Goal: Task Accomplishment & Management: Use online tool/utility

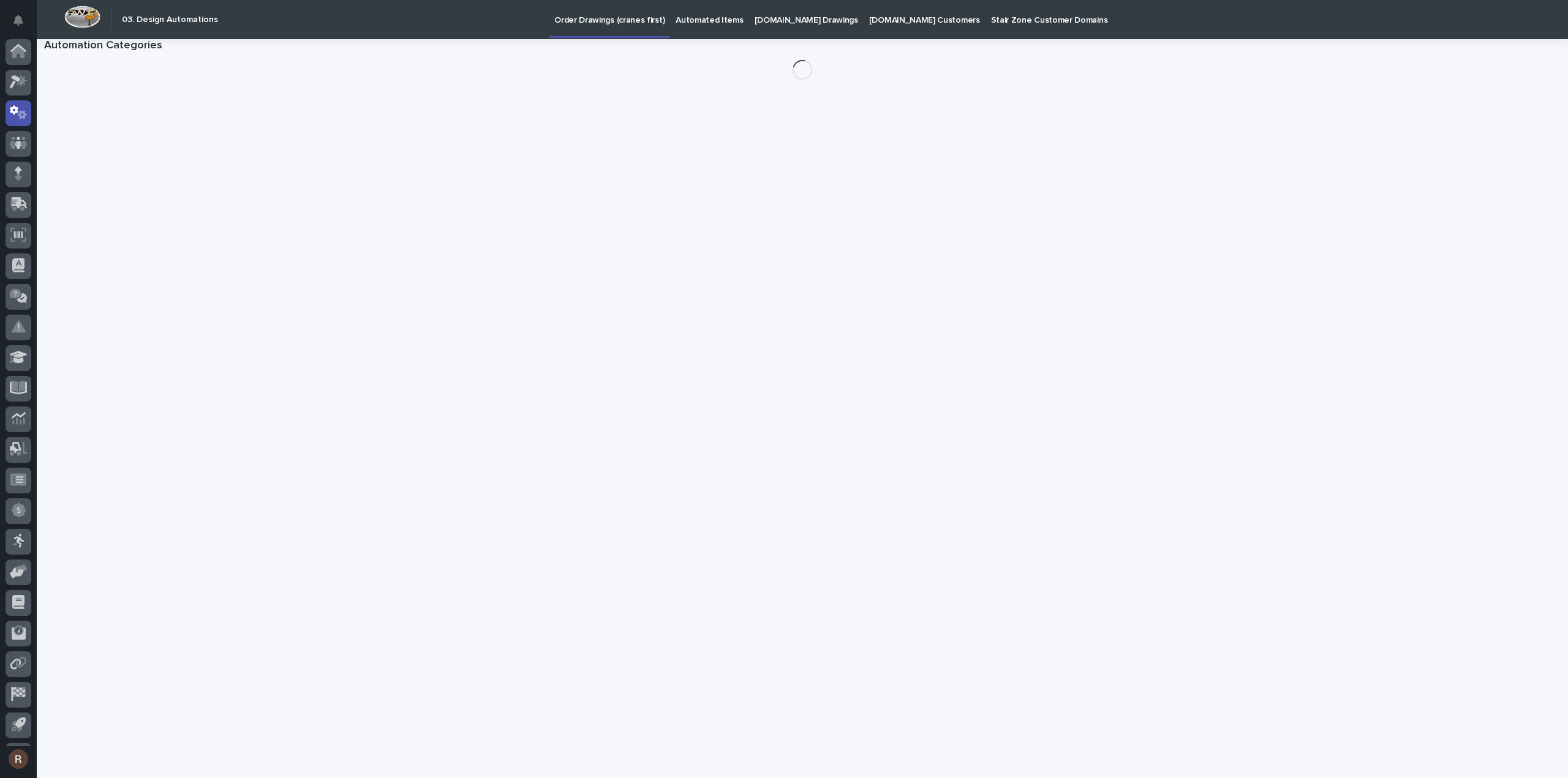
scroll to position [27, 0]
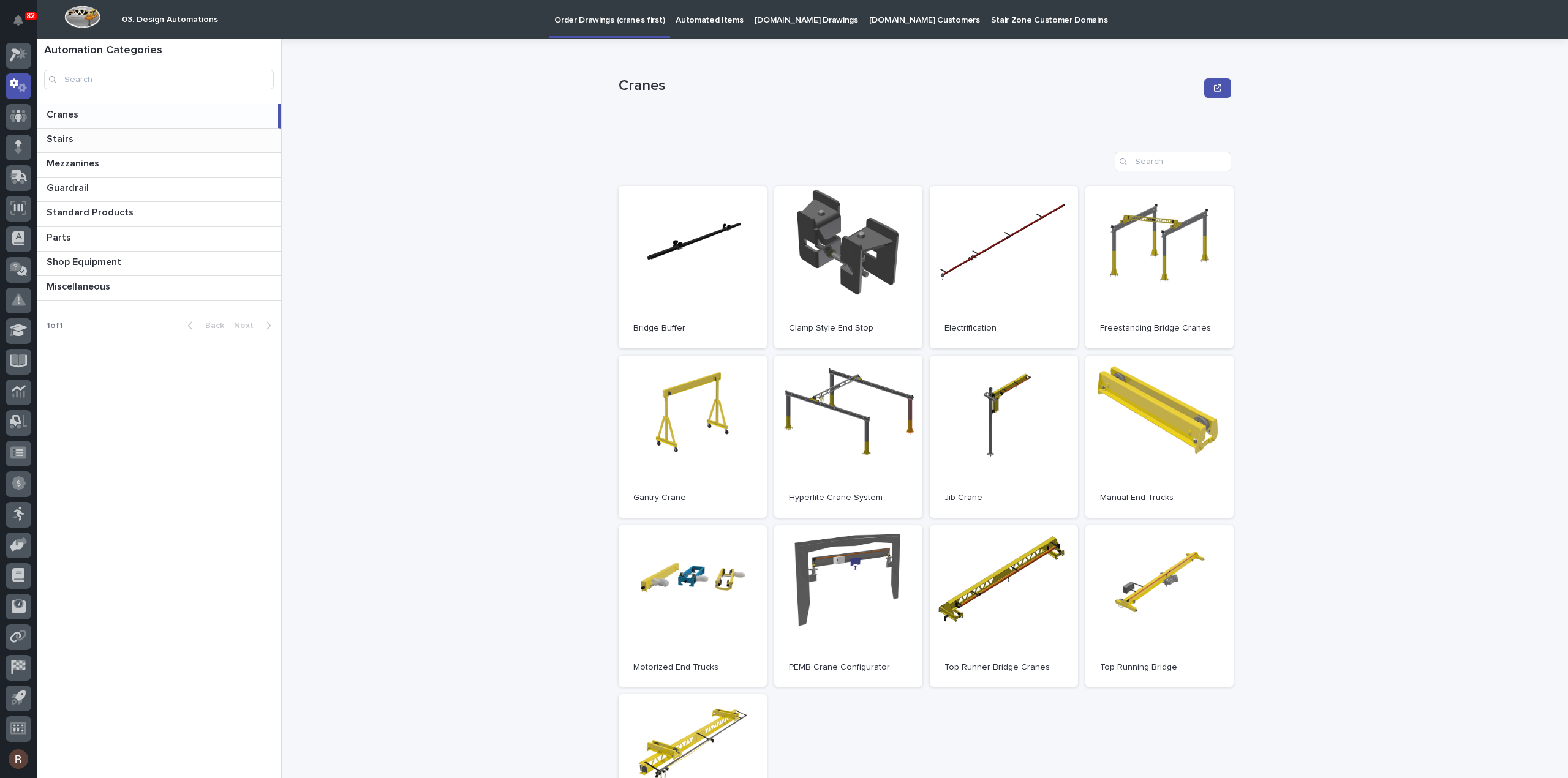
click at [148, 136] on p at bounding box center [161, 139] width 229 height 11
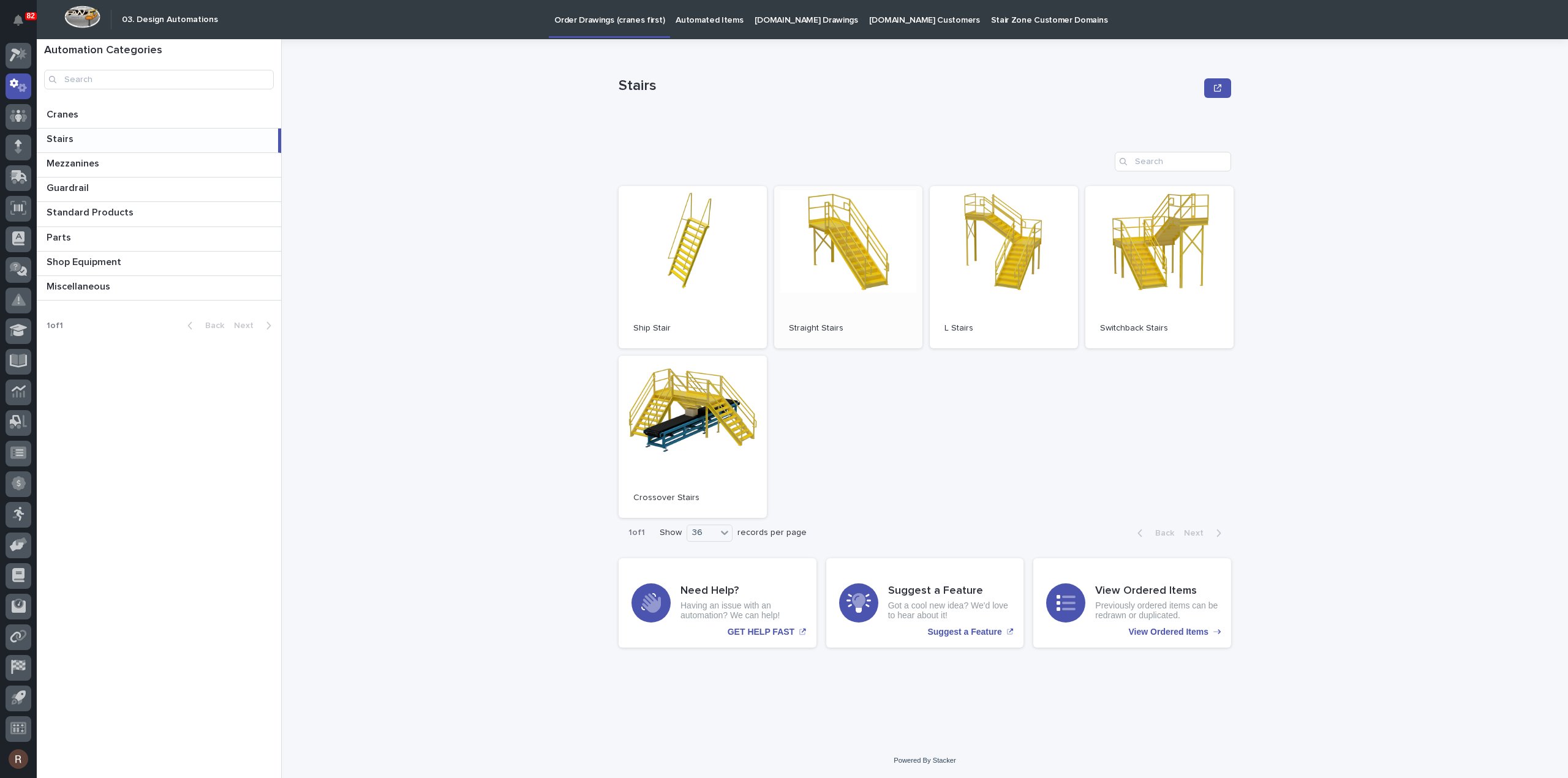
click at [857, 264] on span "Open" at bounding box center [848, 267] width 22 height 8
